Goal: Task Accomplishment & Management: Manage account settings

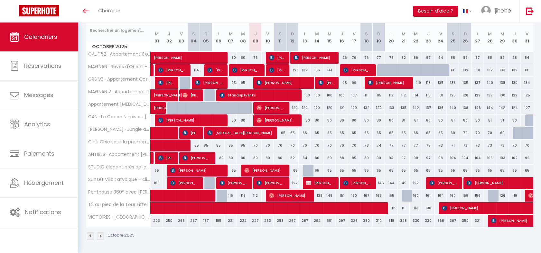
scroll to position [82, 0]
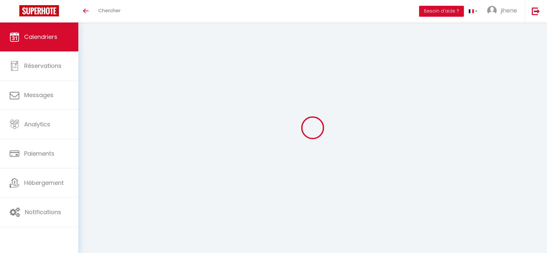
select select
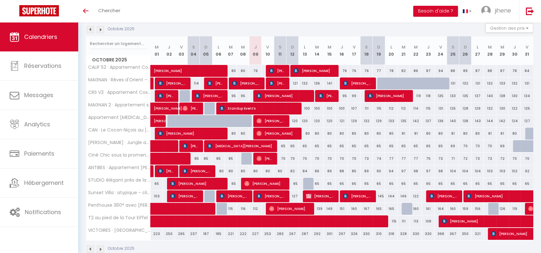
scroll to position [69, 0]
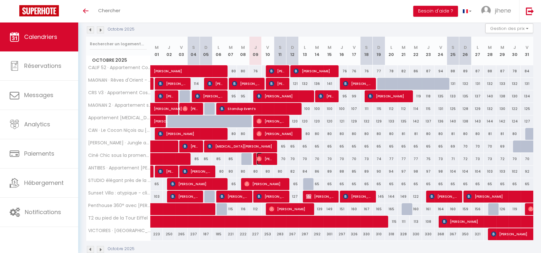
click at [259, 158] on img at bounding box center [259, 158] width 5 height 5
select select "OK"
select select "0"
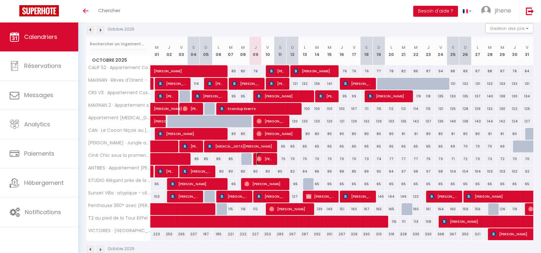
select select "1"
select select
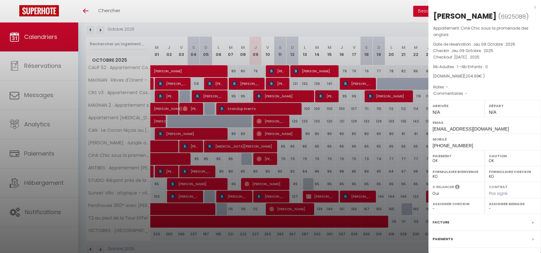
click at [259, 158] on div at bounding box center [270, 126] width 541 height 253
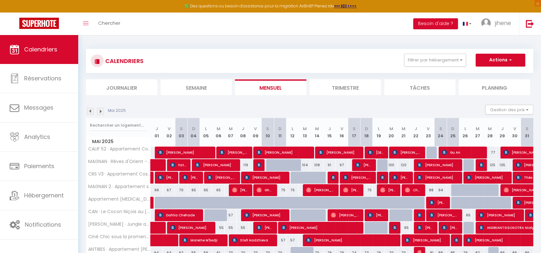
scroll to position [108, 0]
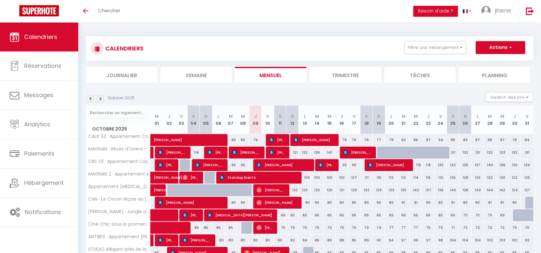
scroll to position [82, 0]
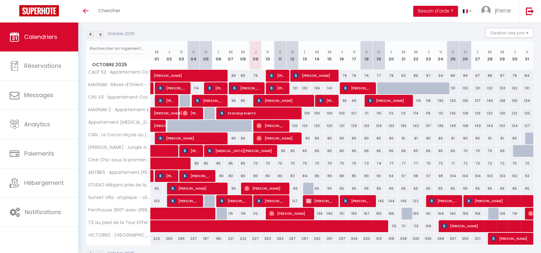
scroll to position [64, 0]
click at [272, 201] on span "[PERSON_NAME]" at bounding box center [271, 201] width 29 height 12
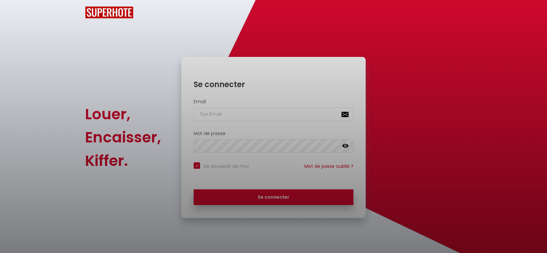
checkbox input "true"
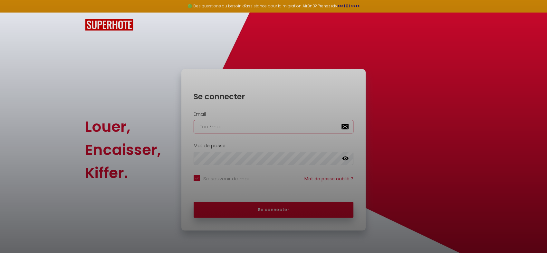
type input "[DOMAIN_NAME][EMAIL_ADDRESS][PERSON_NAME][DOMAIN_NAME]"
checkbox input "true"
click at [278, 205] on div at bounding box center [273, 126] width 547 height 253
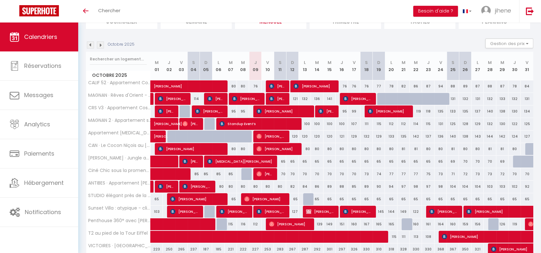
scroll to position [54, 0]
